Goal: Task Accomplishment & Management: Manage account settings

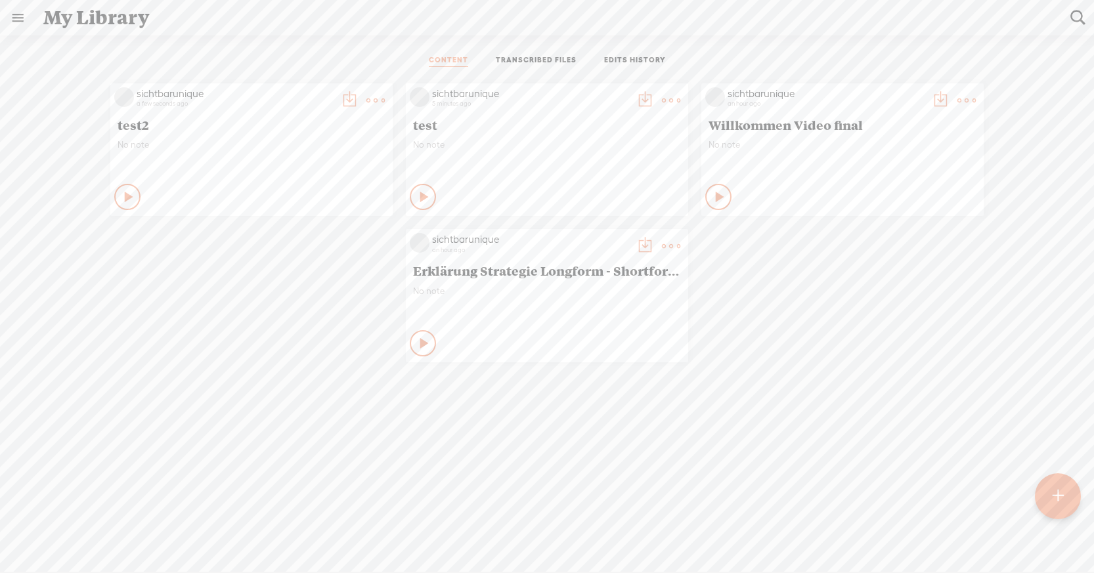
click at [344, 97] on t at bounding box center [349, 100] width 18 height 18
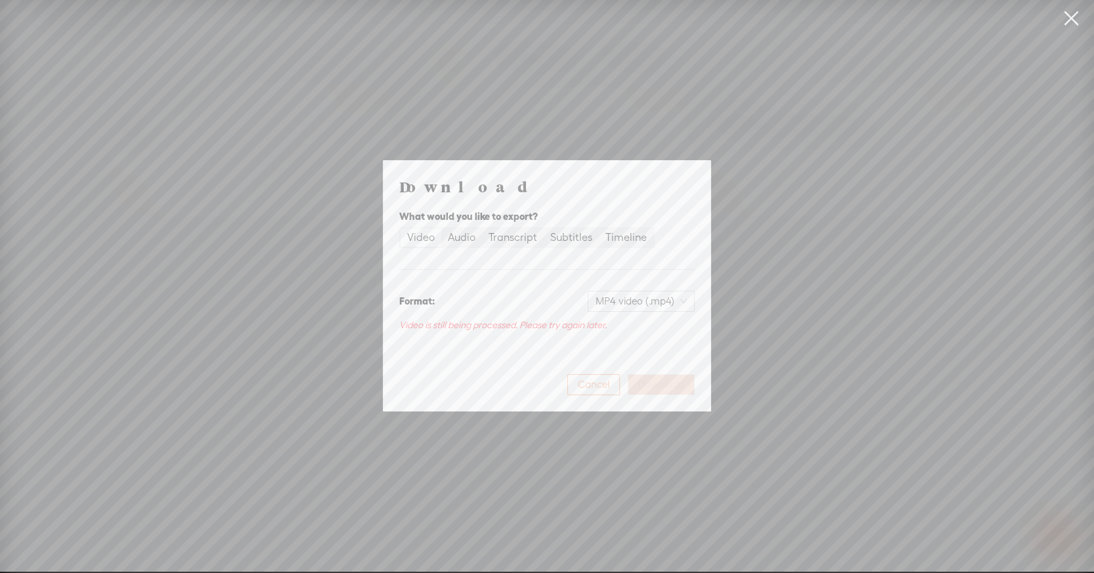
click at [596, 380] on span "Cancel" at bounding box center [594, 384] width 32 height 13
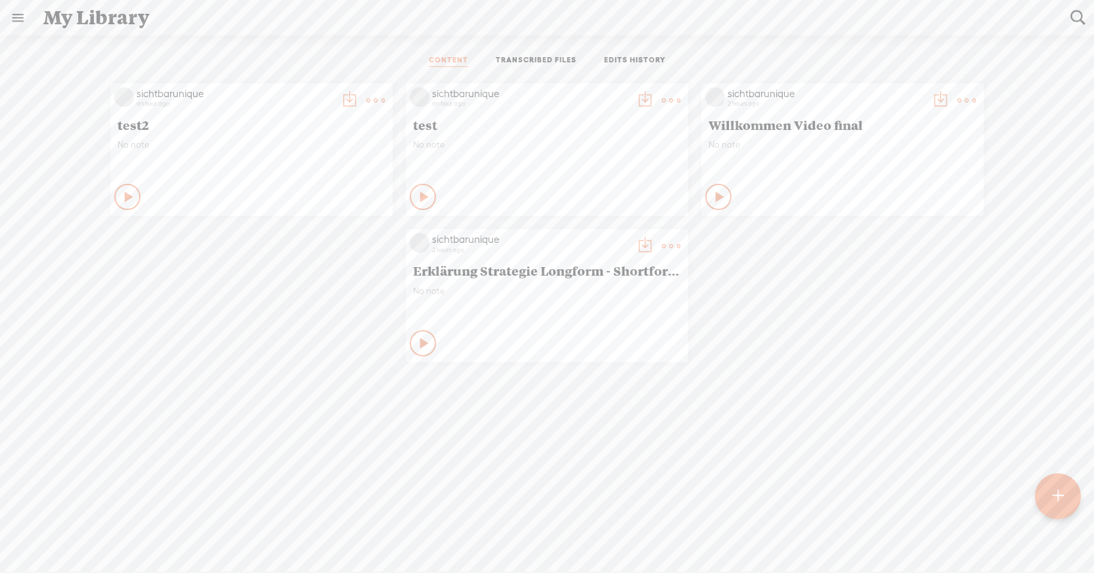
click at [666, 99] on t at bounding box center [671, 100] width 18 height 18
click at [599, 296] on link "Delete" at bounding box center [608, 295] width 131 height 30
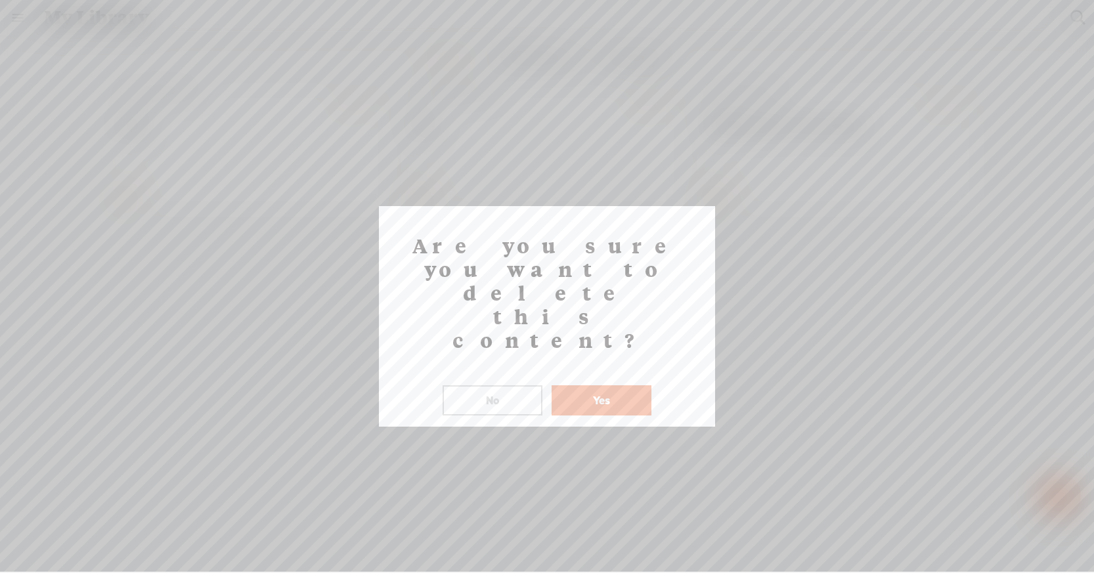
click at [597, 386] on button "Yes" at bounding box center [602, 401] width 100 height 30
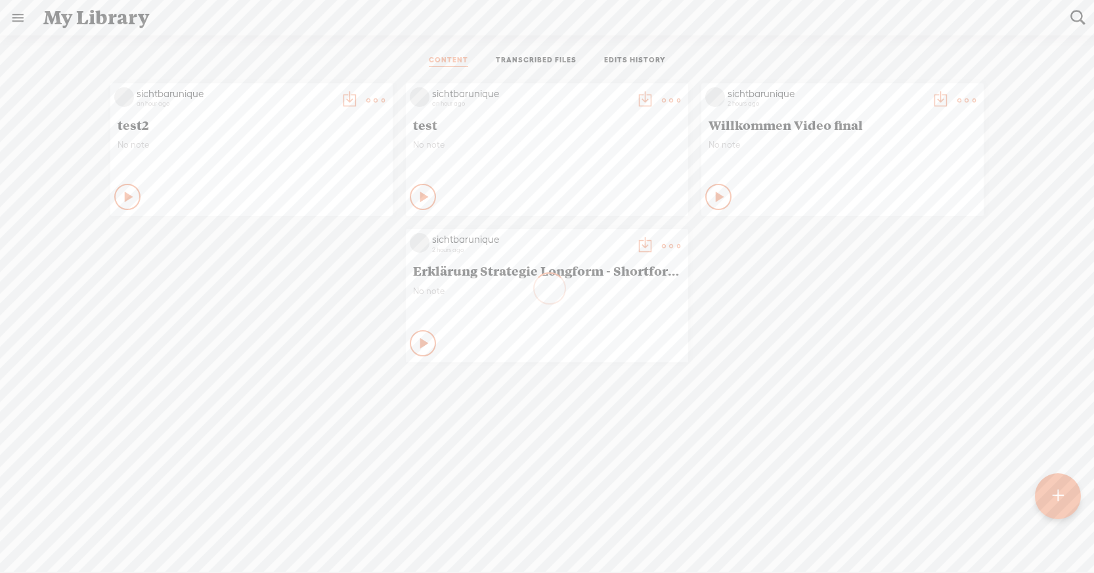
click at [633, 59] on link "EDITS HISTORY" at bounding box center [635, 61] width 62 height 12
